Goal: Task Accomplishment & Management: Manage account settings

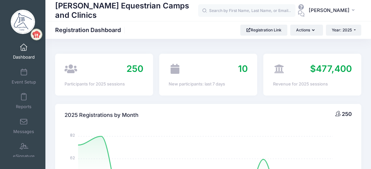
select select
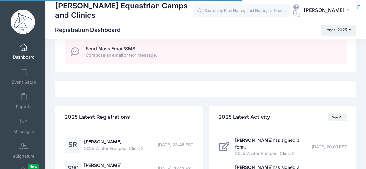
scroll to position [422, 0]
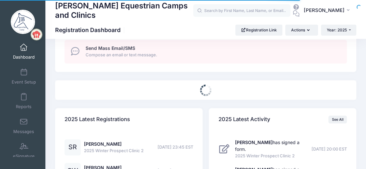
select select
